Goal: Task Accomplishment & Management: Manage account settings

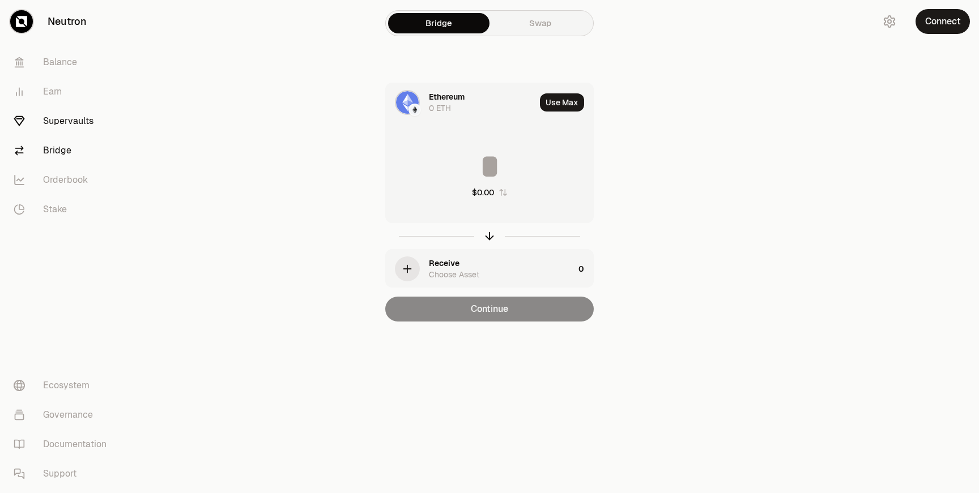
click at [48, 123] on link "Supervaults" at bounding box center [64, 120] width 118 height 29
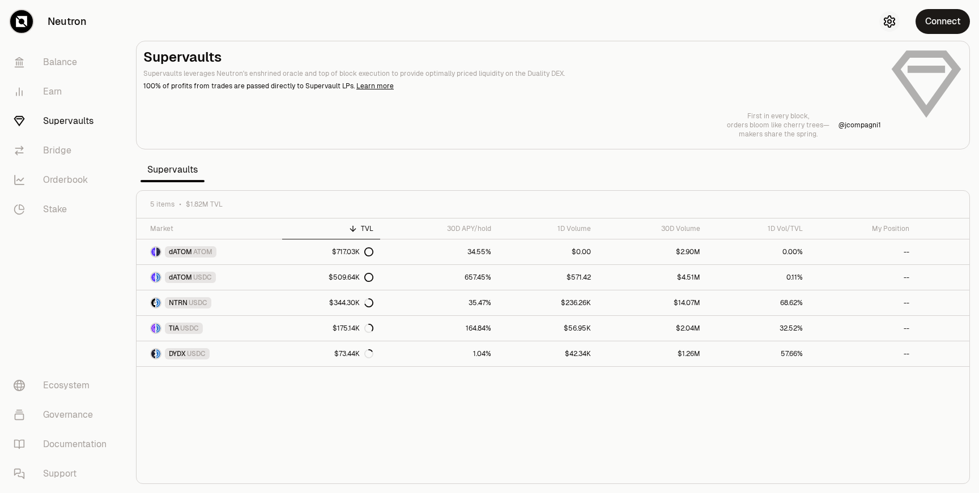
click at [894, 24] on icon "button" at bounding box center [889, 21] width 10 height 11
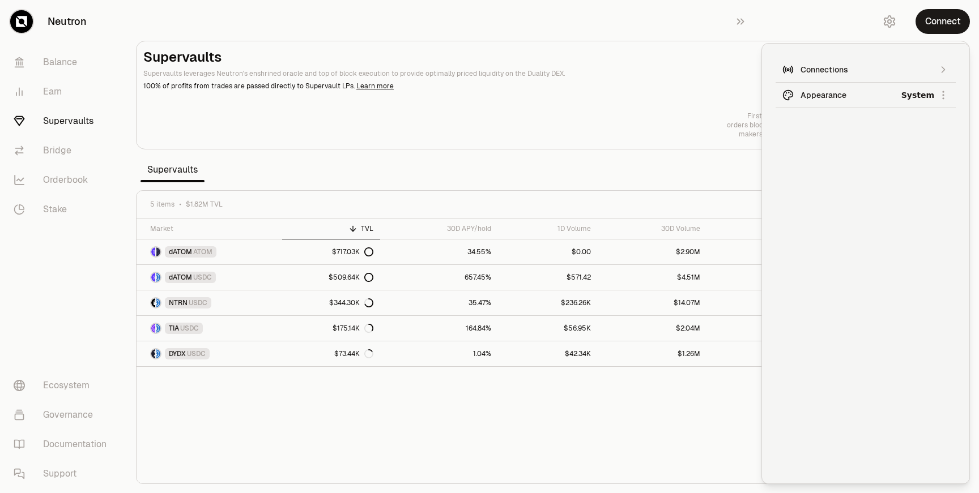
click at [876, 68] on div "Connections" at bounding box center [865, 69] width 130 height 11
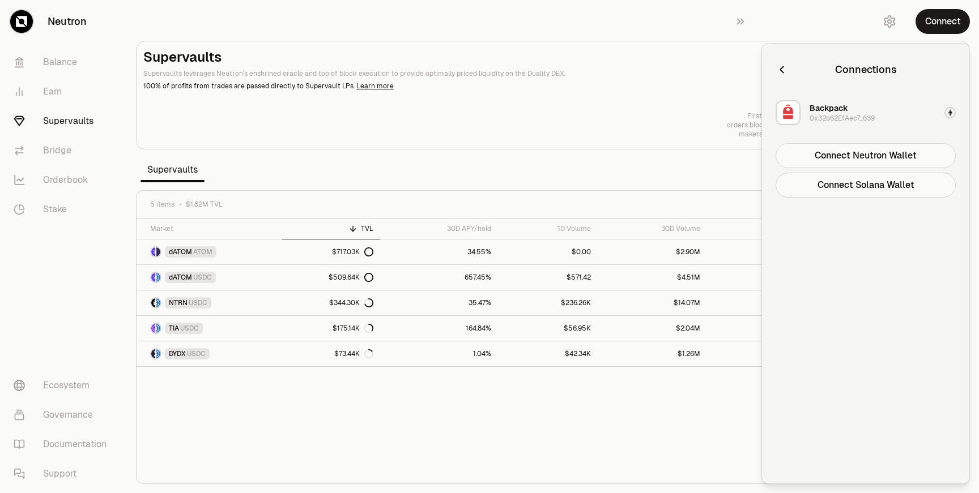
click at [919, 114] on button "Backpack 0x32b62EfAec7...639" at bounding box center [866, 113] width 194 height 34
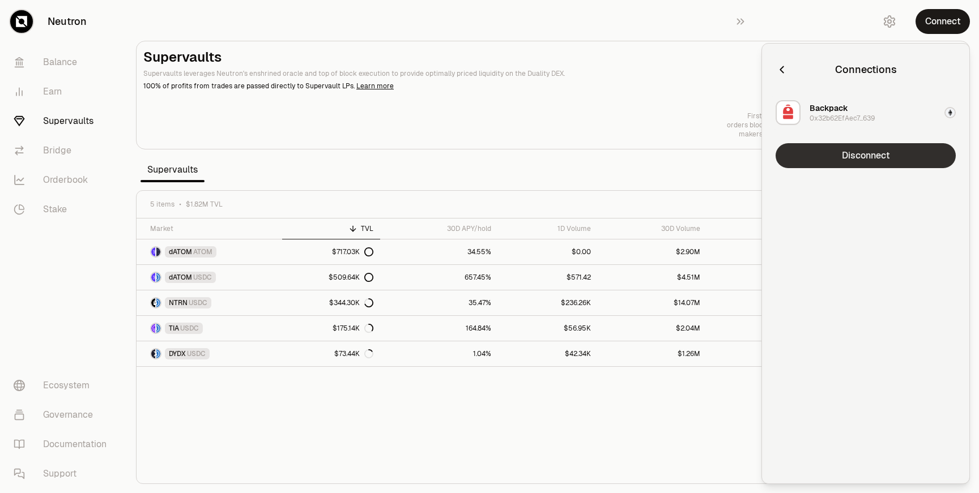
click at [889, 160] on button "Disconnect" at bounding box center [865, 155] width 180 height 25
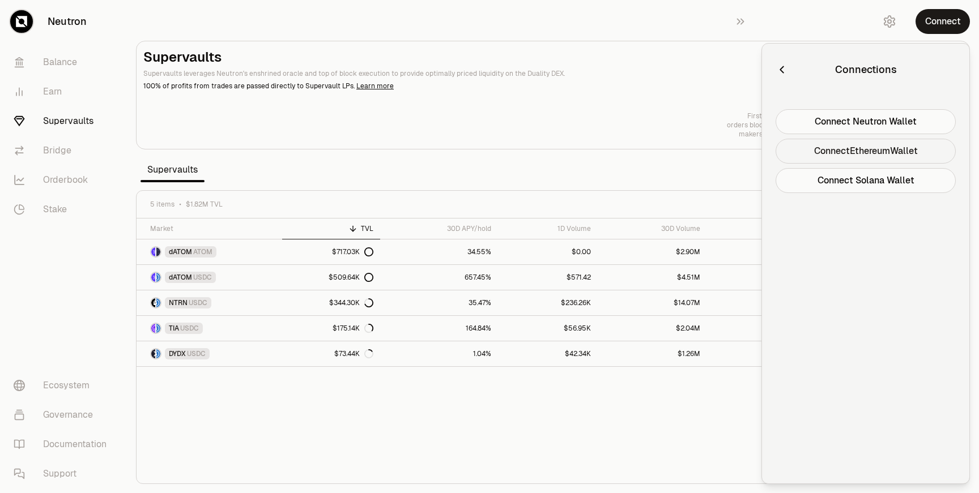
click at [873, 148] on button "Connect Ethereum Wallet" at bounding box center [865, 151] width 180 height 25
